Goal: Task Accomplishment & Management: Manage account settings

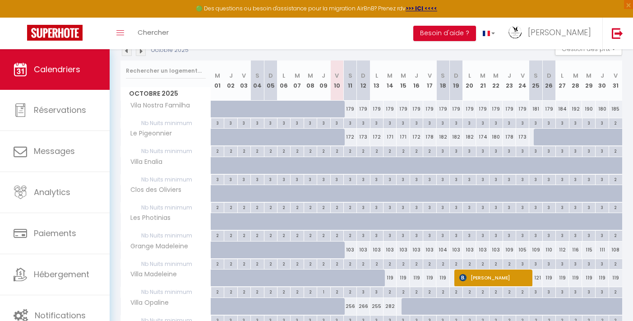
scroll to position [175, 0]
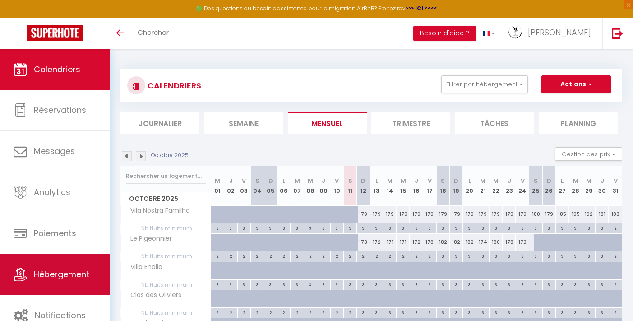
click at [76, 288] on link "Hébergement" at bounding box center [55, 274] width 110 height 41
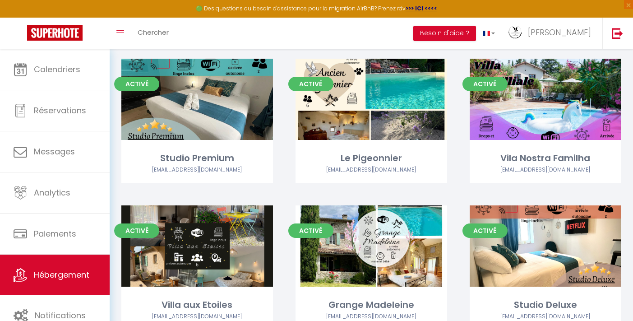
scroll to position [213, 0]
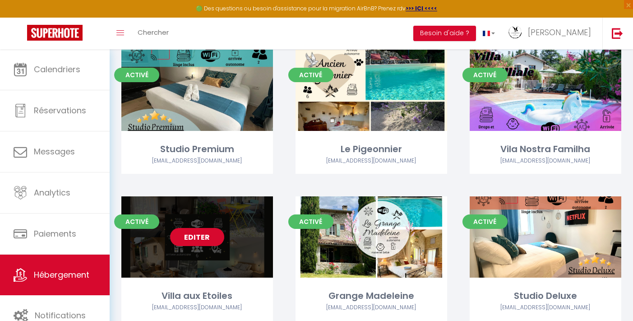
click at [205, 237] on link "Editer" at bounding box center [197, 237] width 54 height 18
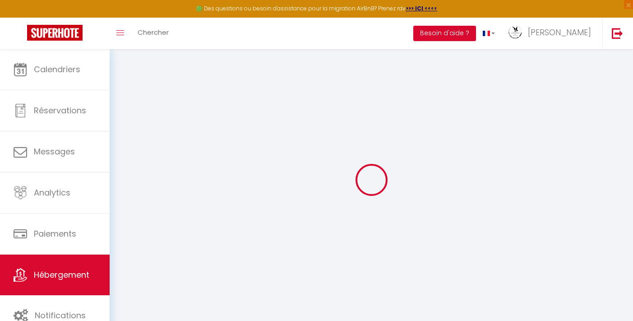
select select
type input "[EMAIL_ADDRESS][DOMAIN_NAME]"
checkbox input "true"
type input "vQXdZmIf8dpma4JnQ3WJzIWyz8QOPuxySxcA0KA1"
select select
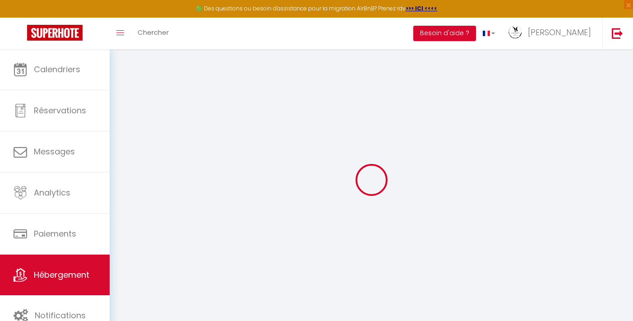
select select
checkbox input "false"
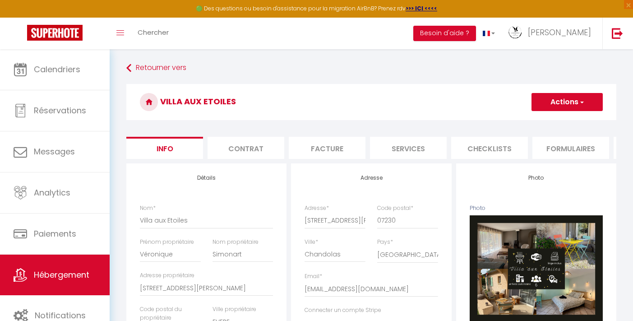
scroll to position [0, 29]
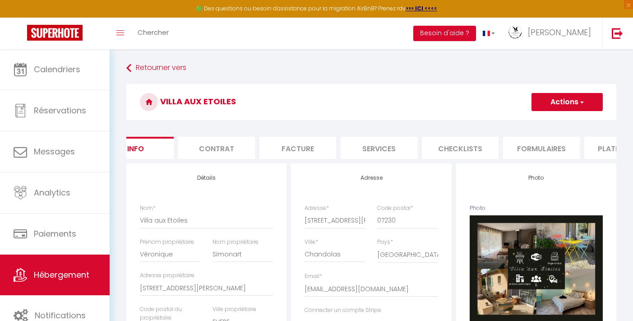
click at [364, 151] on li "Services" at bounding box center [379, 148] width 77 height 22
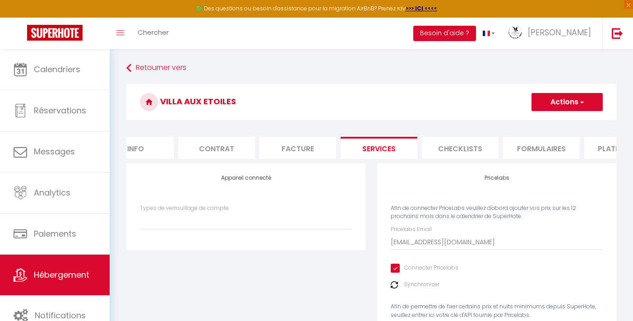
select select
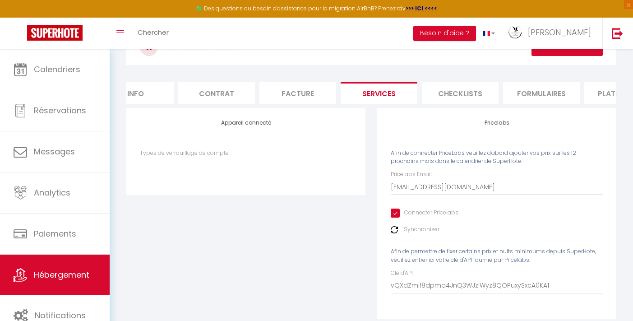
scroll to position [73, 0]
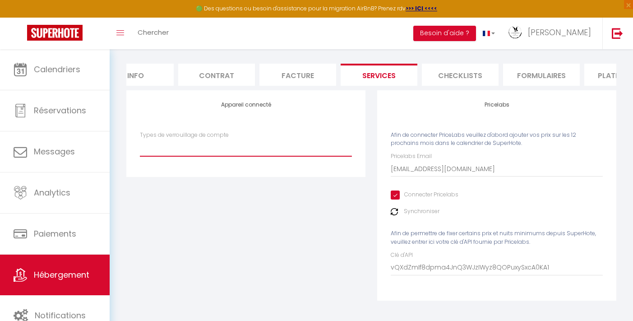
click at [319, 156] on select "SuperCheckin Nuki" at bounding box center [246, 147] width 212 height 17
click at [395, 215] on img at bounding box center [394, 211] width 7 height 7
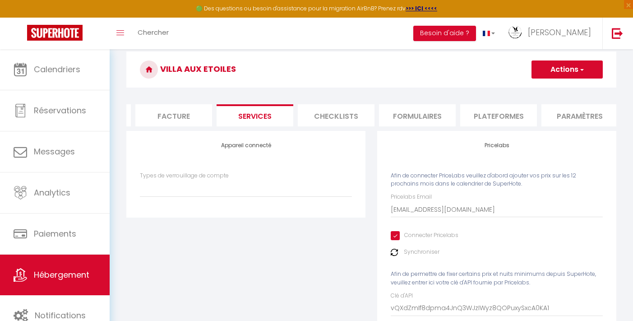
scroll to position [0, 167]
click at [477, 119] on li "Plateformes" at bounding box center [484, 115] width 77 height 22
select select
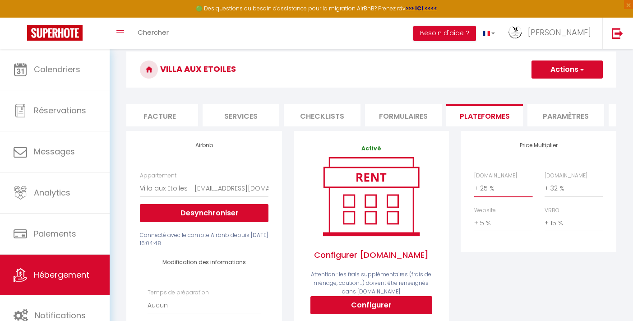
click at [484, 194] on select "0 + 1 % + 2 % + 3 % + 4 % + 5 % + 6 % + 7 % + 8 % + 9 %" at bounding box center [503, 188] width 58 height 17
select select "+ 22 %"
select select
click at [564, 192] on select "0 + 1 % + 2 % + 3 % + 4 % + 5 % + 6 % + 7 % + 8 % + 9 %" at bounding box center [574, 188] width 58 height 17
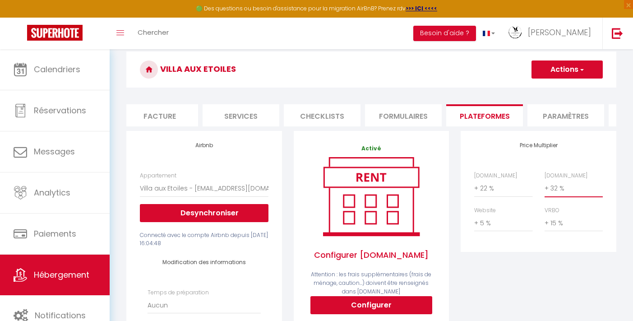
select select "+ 29 %"
select select
click at [568, 69] on button "Actions" at bounding box center [566, 69] width 71 height 18
click at [557, 87] on link "Enregistrer" at bounding box center [566, 89] width 71 height 12
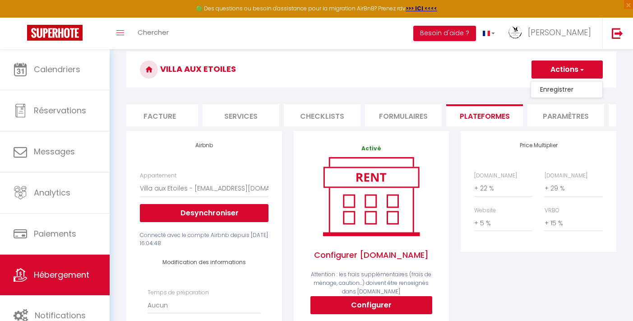
select select
select select "EUR"
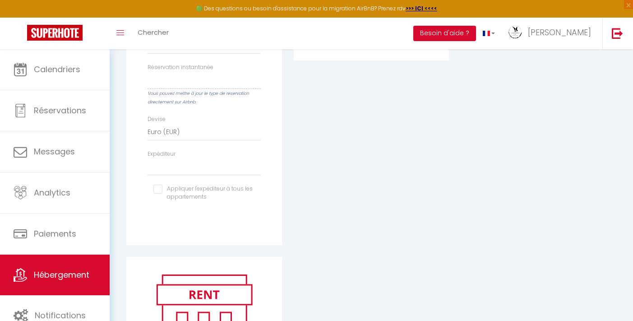
scroll to position [327, 0]
click at [206, 175] on select "[EMAIL_ADDRESS][DOMAIN_NAME] [EMAIL_ADDRESS][DOMAIN_NAME] [EMAIL_ADDRESS][DOMAI…" at bounding box center [204, 165] width 113 height 17
select select "5901"
select select
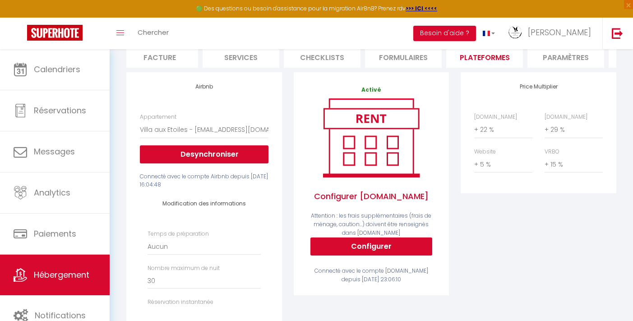
scroll to position [0, 0]
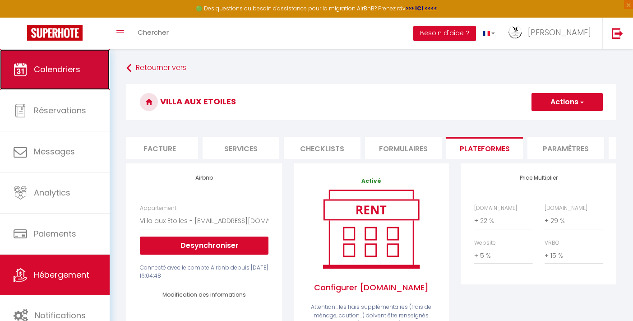
click at [65, 69] on span "Calendriers" at bounding box center [57, 69] width 46 height 11
